Goal: Check status: Check status

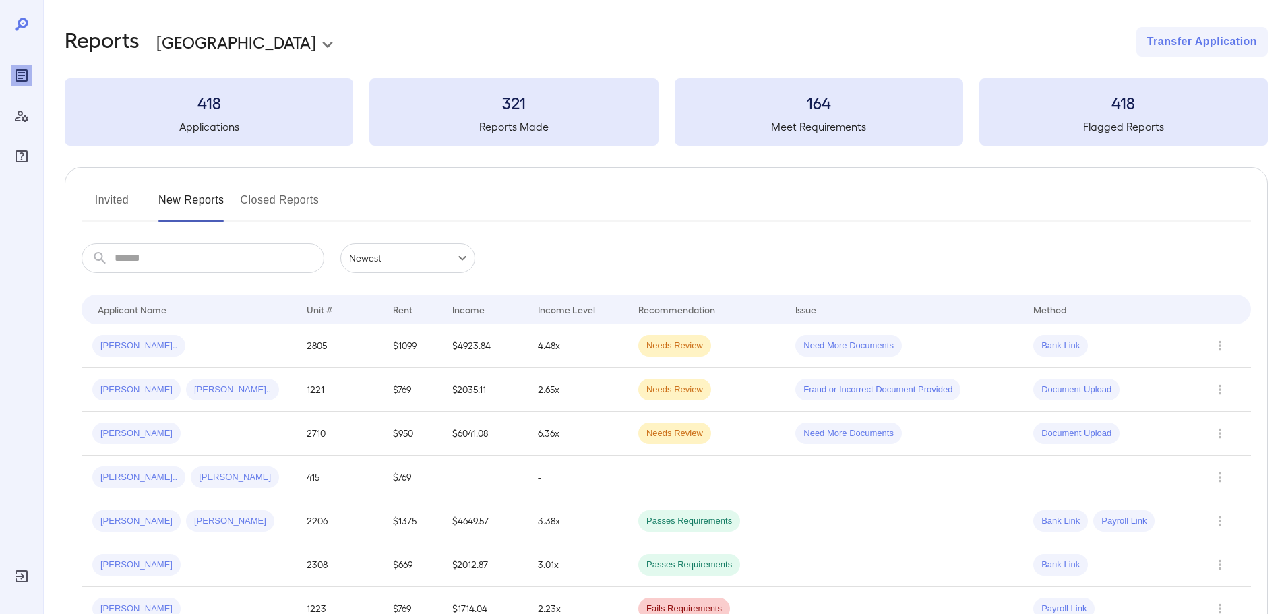
click at [250, 479] on div "[PERSON_NAME].. [PERSON_NAME]" at bounding box center [188, 477] width 193 height 22
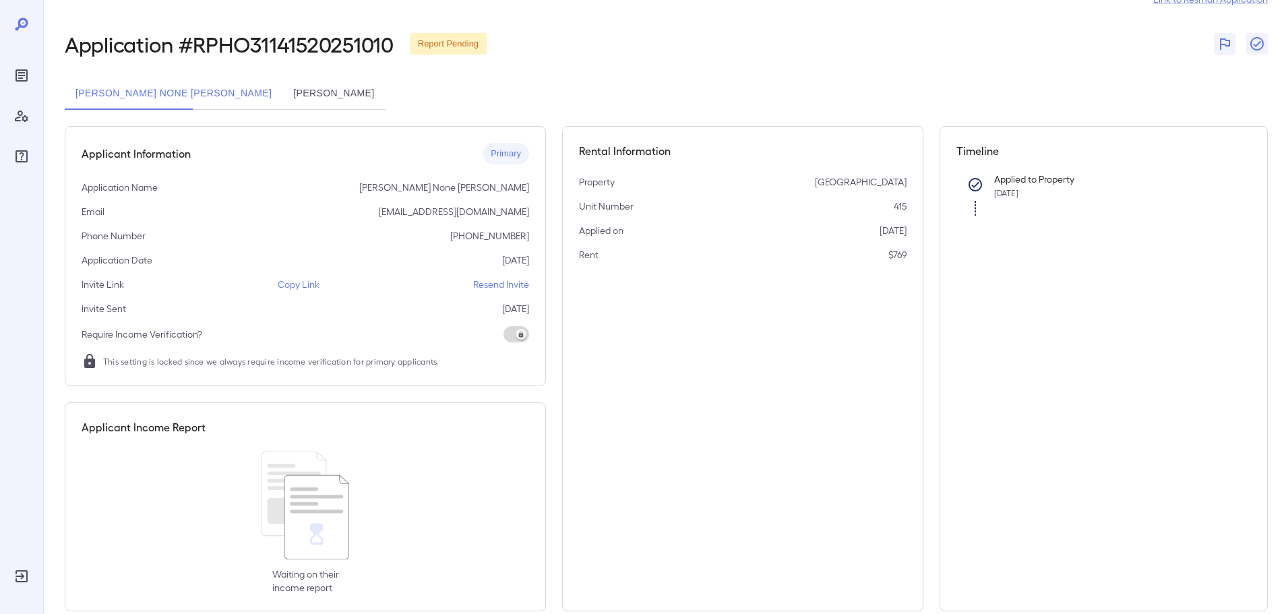
scroll to position [67, 0]
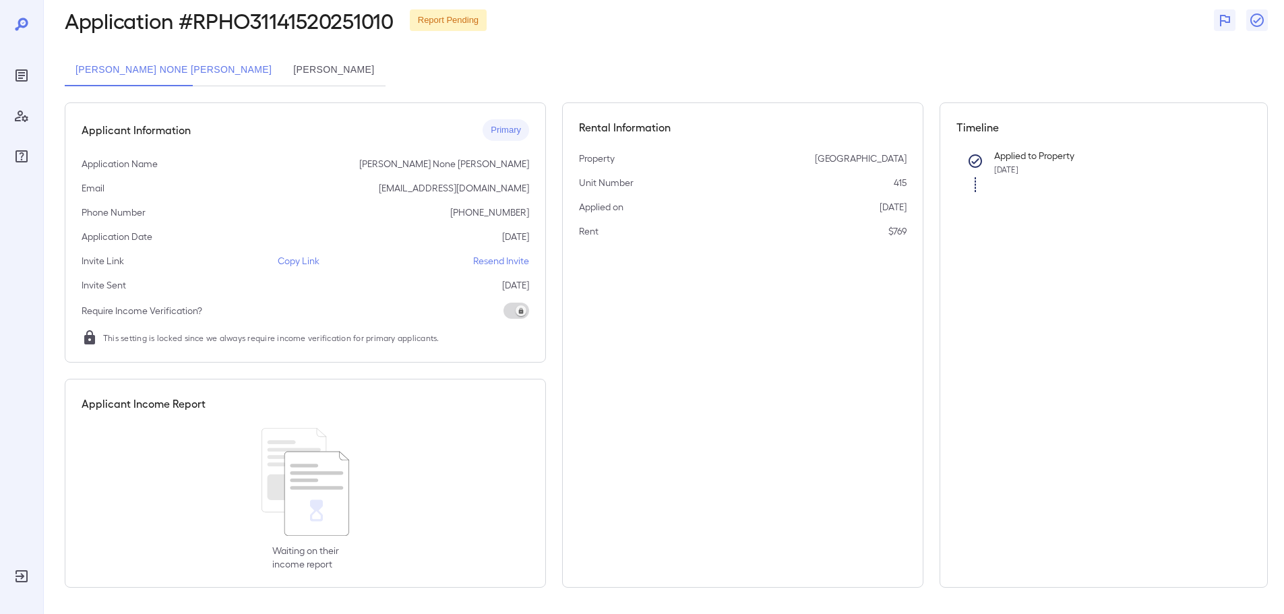
click at [282, 70] on button "[PERSON_NAME]" at bounding box center [333, 70] width 102 height 32
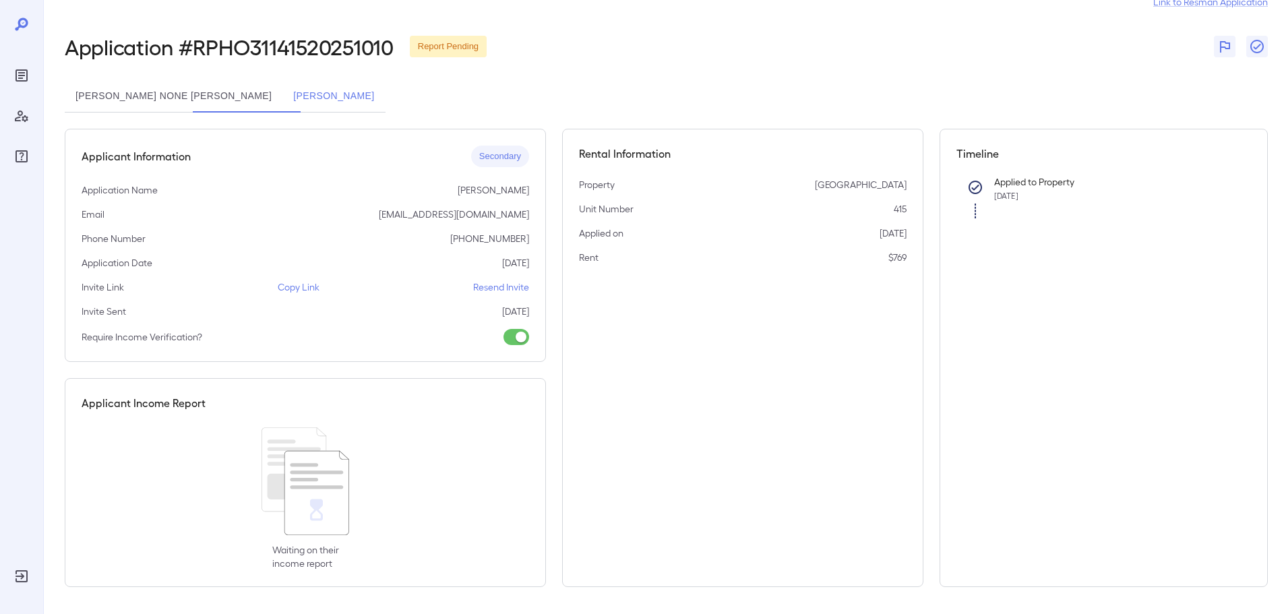
click at [131, 99] on button "[PERSON_NAME] None [PERSON_NAME]" at bounding box center [174, 96] width 218 height 32
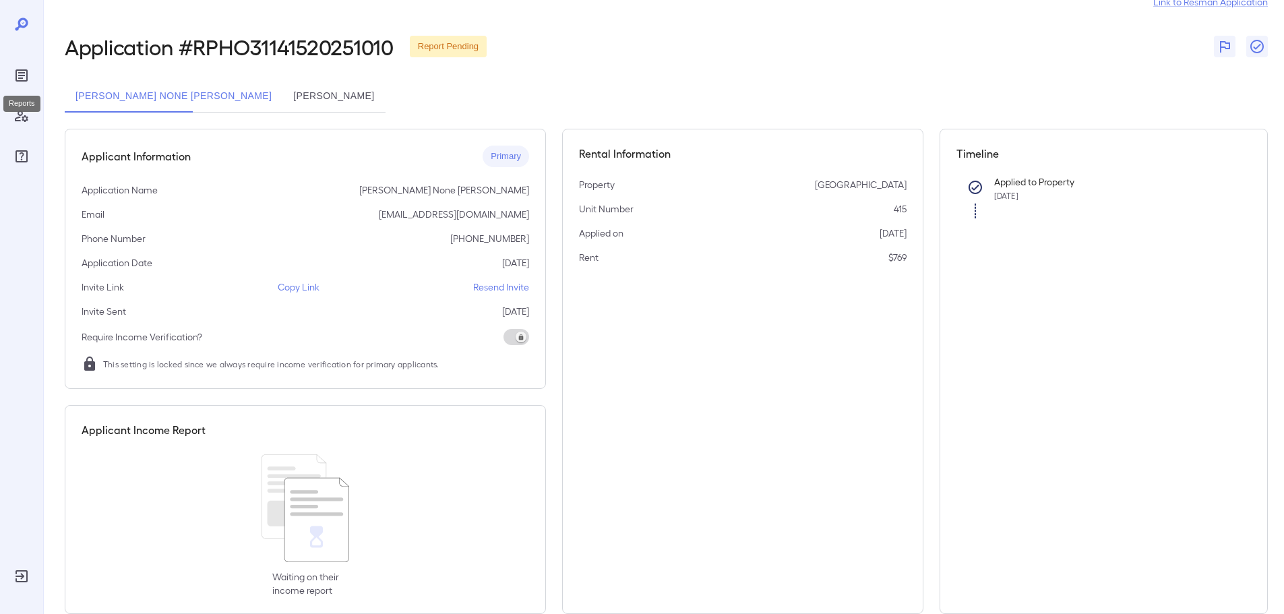
click at [13, 67] on div "Reports" at bounding box center [22, 76] width 22 height 22
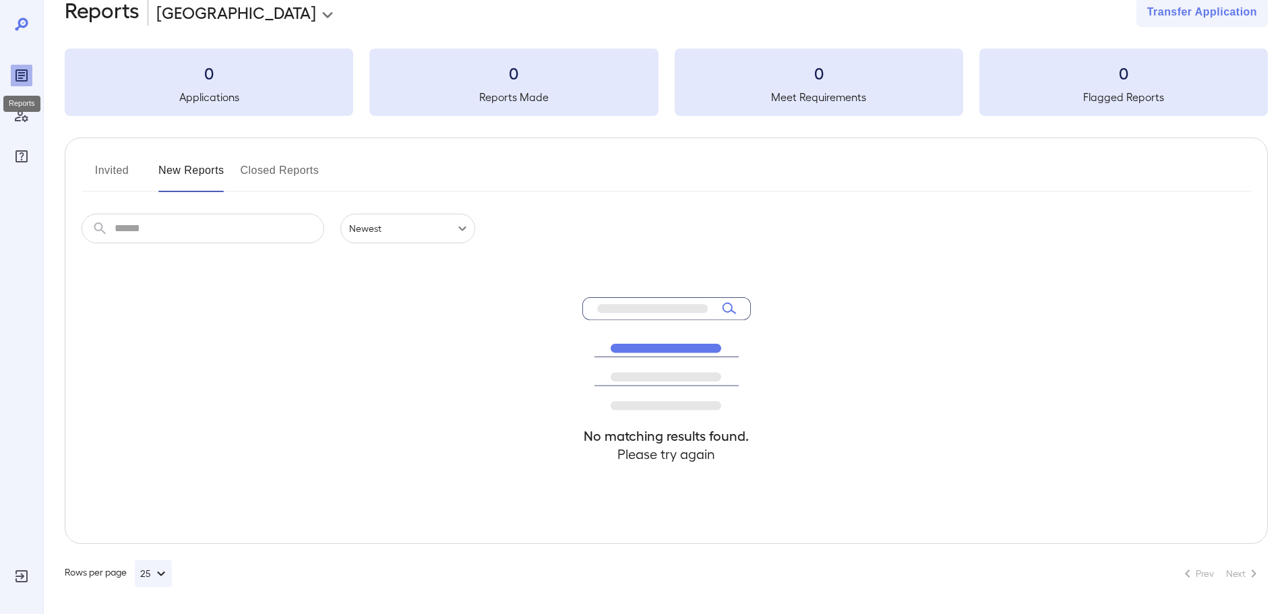
scroll to position [30, 0]
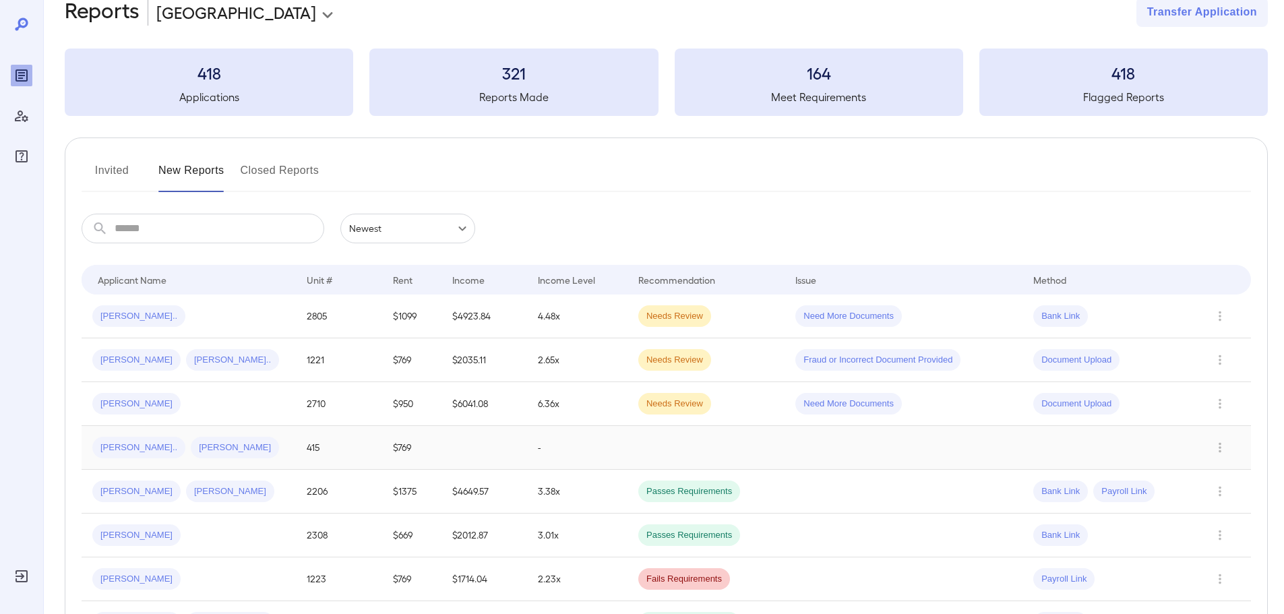
click at [218, 435] on td "[PERSON_NAME].. [PERSON_NAME]" at bounding box center [189, 448] width 214 height 44
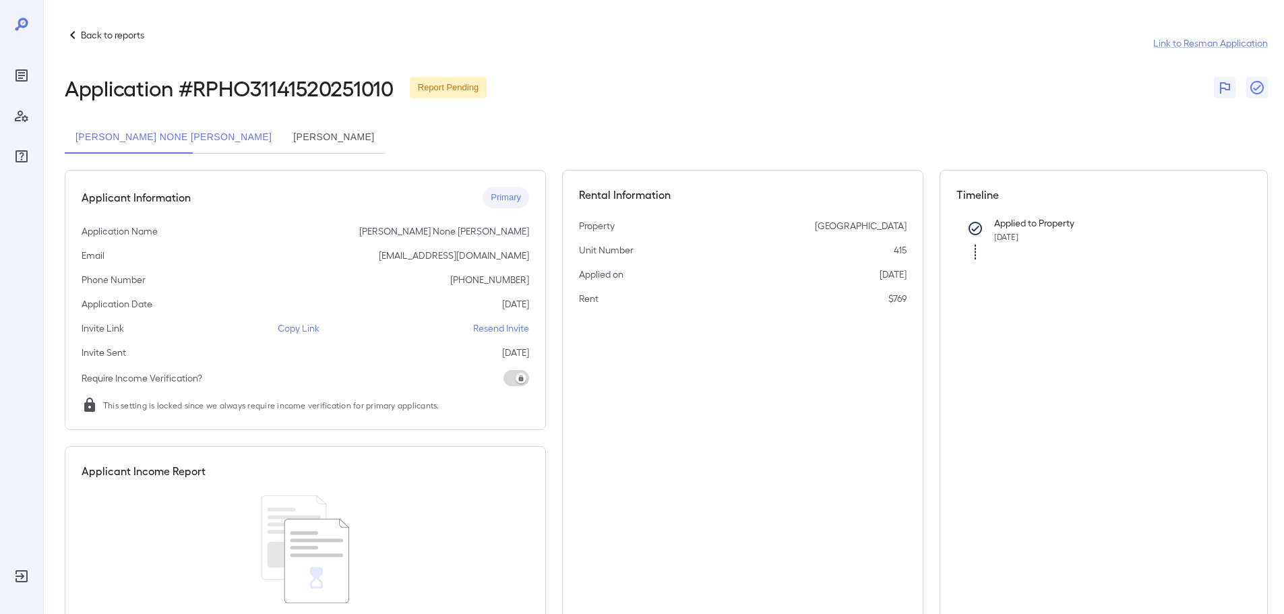
click at [282, 136] on button "[PERSON_NAME]" at bounding box center [333, 137] width 102 height 32
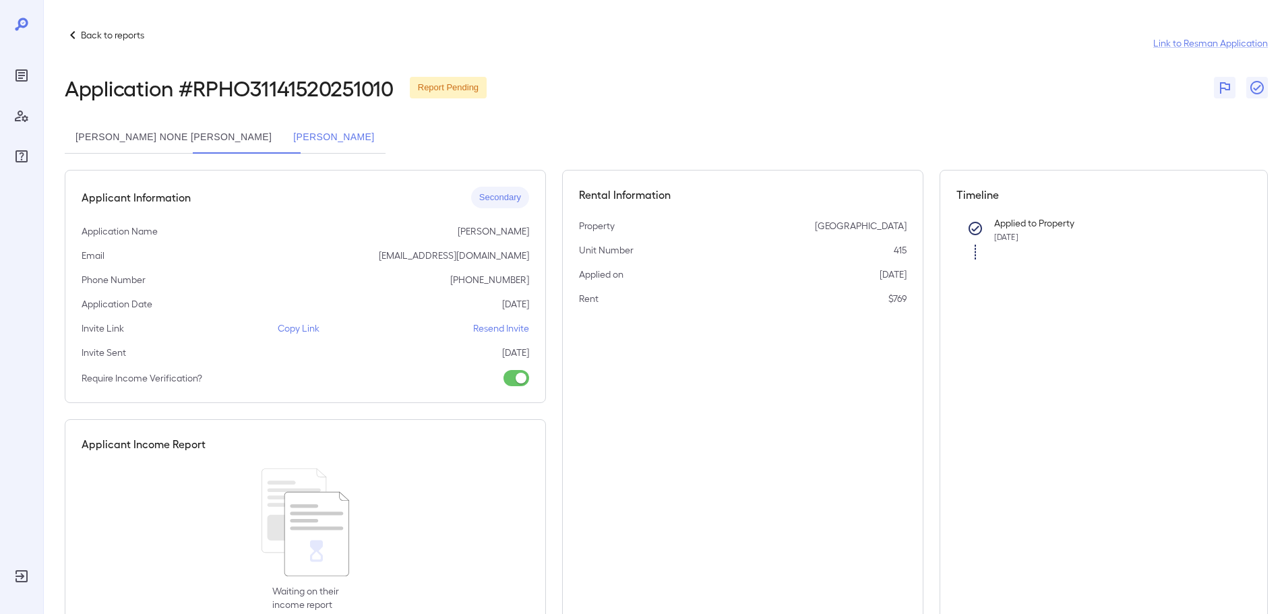
click at [156, 133] on button "[PERSON_NAME] None [PERSON_NAME]" at bounding box center [174, 137] width 218 height 32
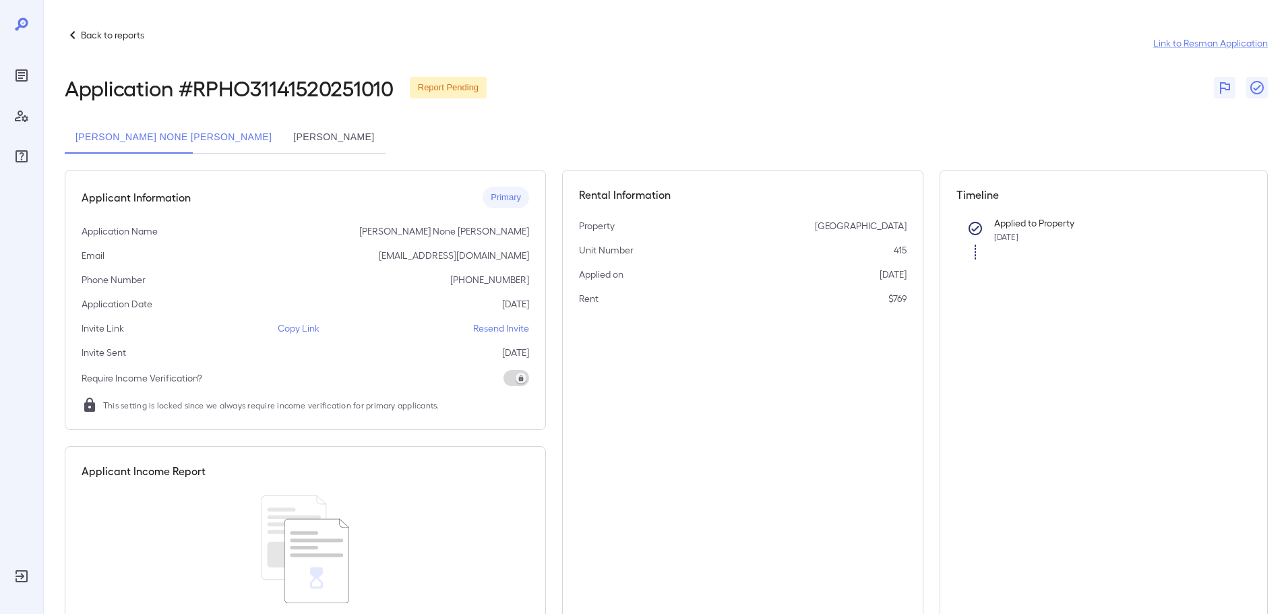
click at [282, 126] on button "[PERSON_NAME]" at bounding box center [333, 137] width 102 height 32
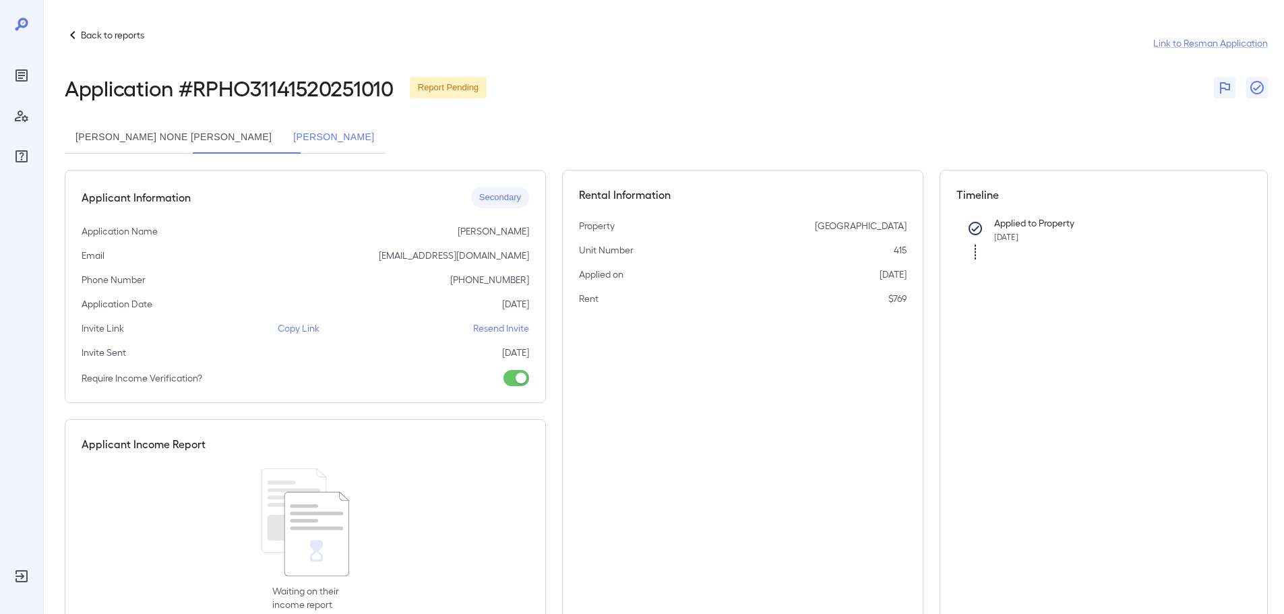
click at [177, 130] on button "[PERSON_NAME] None [PERSON_NAME]" at bounding box center [174, 137] width 218 height 32
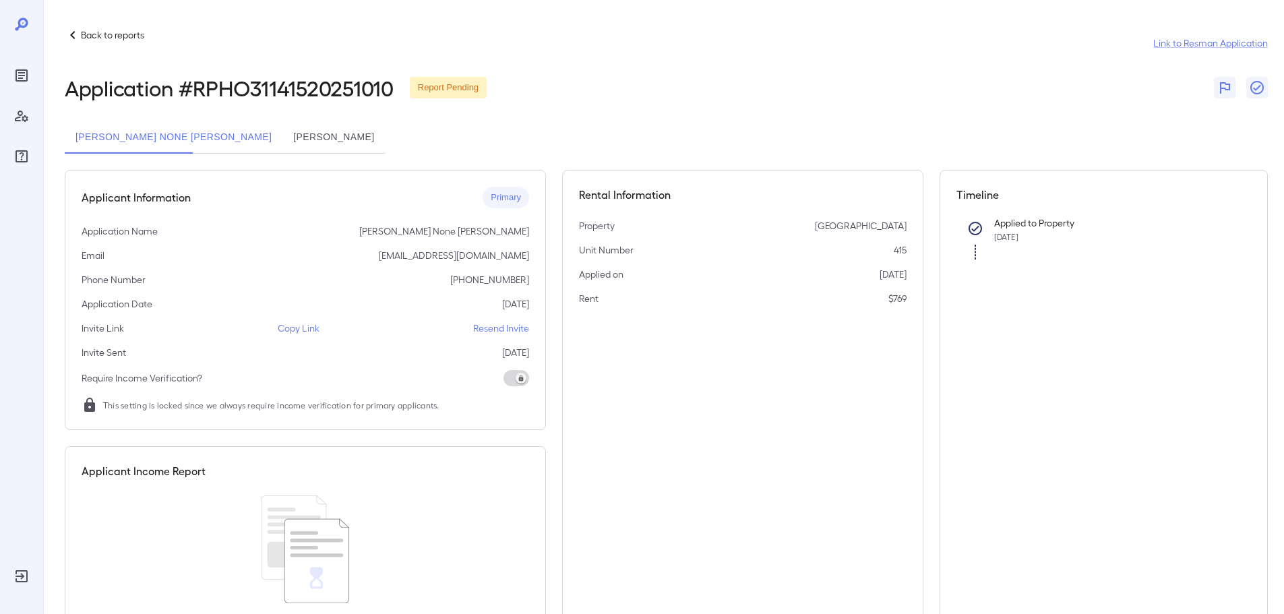
click at [282, 129] on button "[PERSON_NAME]" at bounding box center [333, 137] width 102 height 32
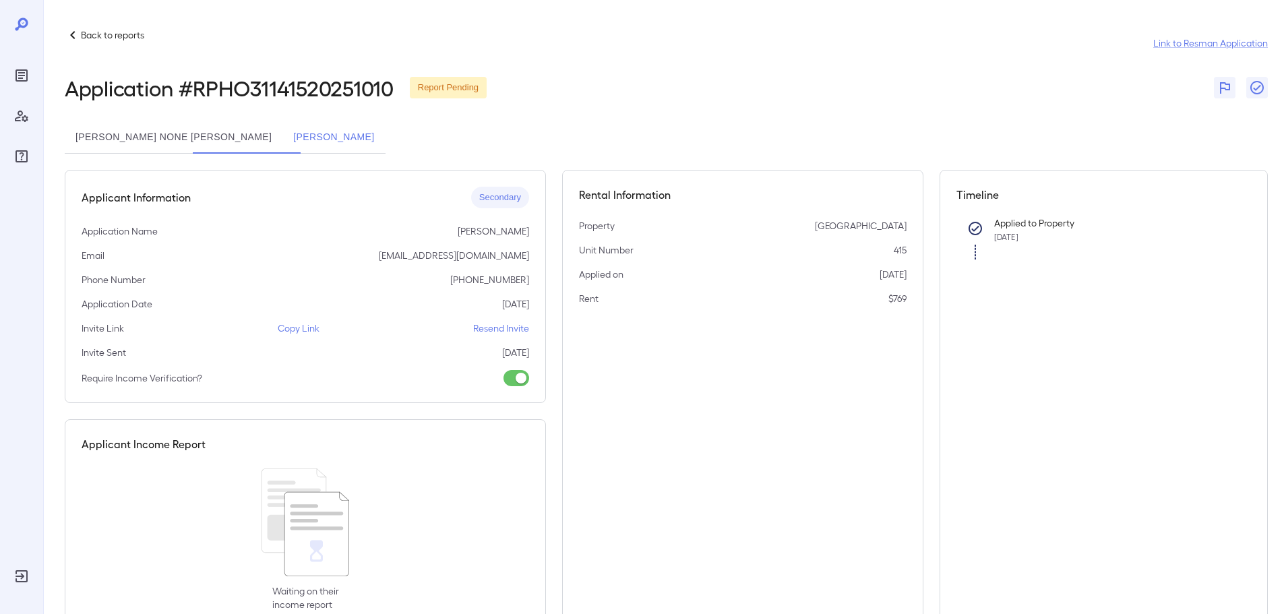
click at [156, 136] on button "[PERSON_NAME] None [PERSON_NAME]" at bounding box center [174, 137] width 218 height 32
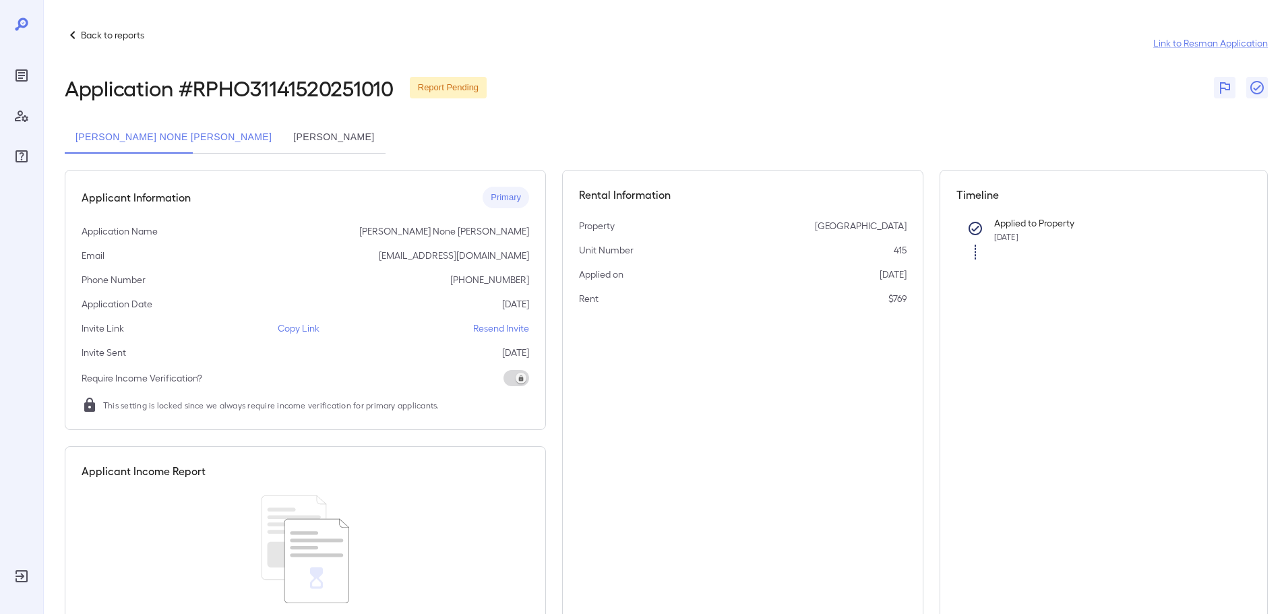
click at [282, 134] on button "[PERSON_NAME]" at bounding box center [333, 137] width 102 height 32
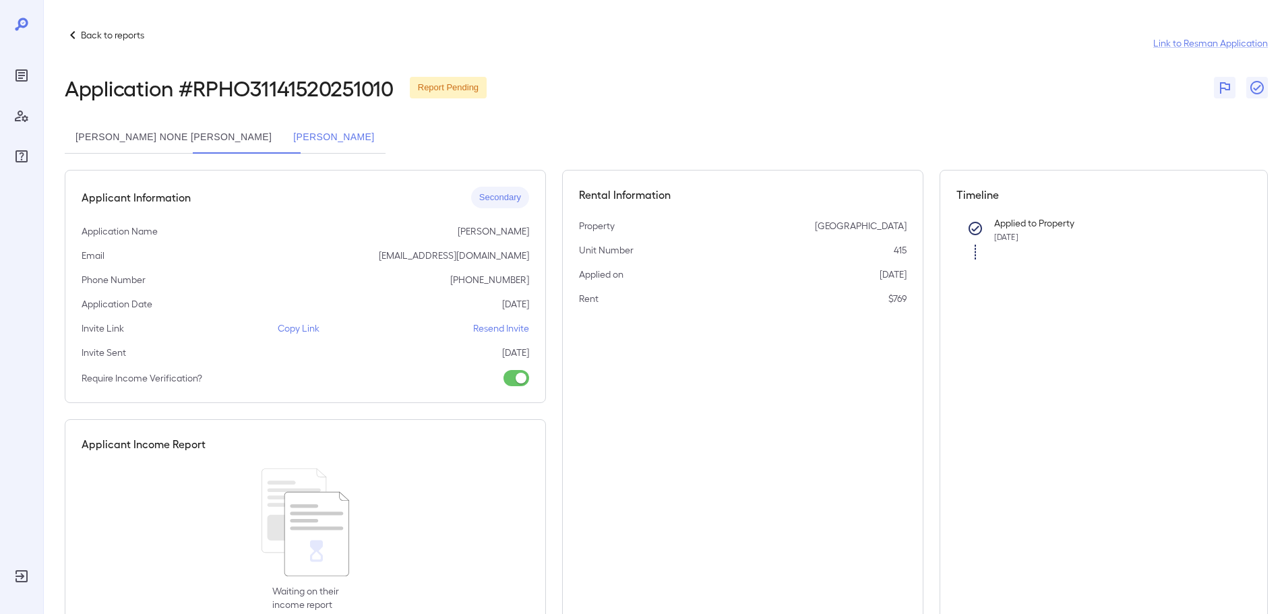
click at [152, 127] on button "[PERSON_NAME] None [PERSON_NAME]" at bounding box center [174, 137] width 218 height 32
